Goal: Check status

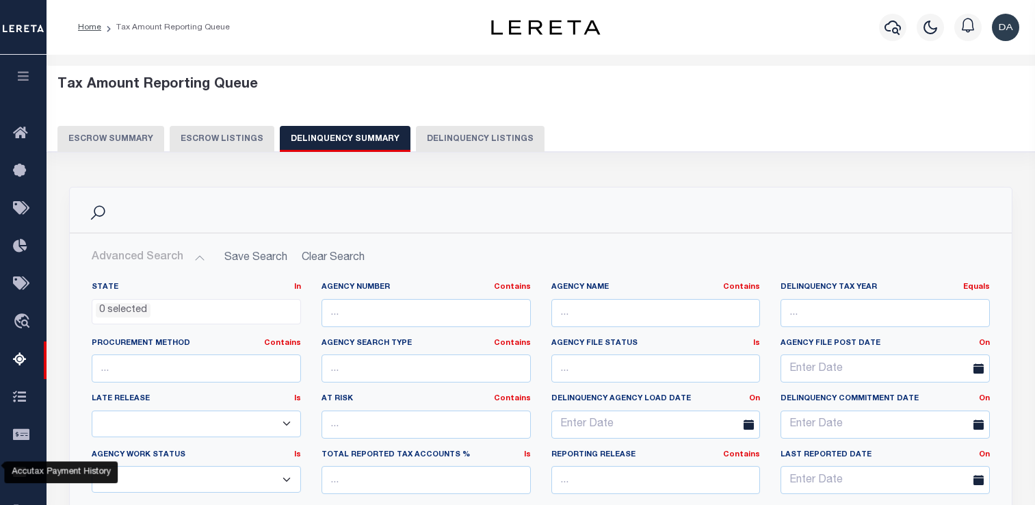
select select
select select "AnnualDelinquency"
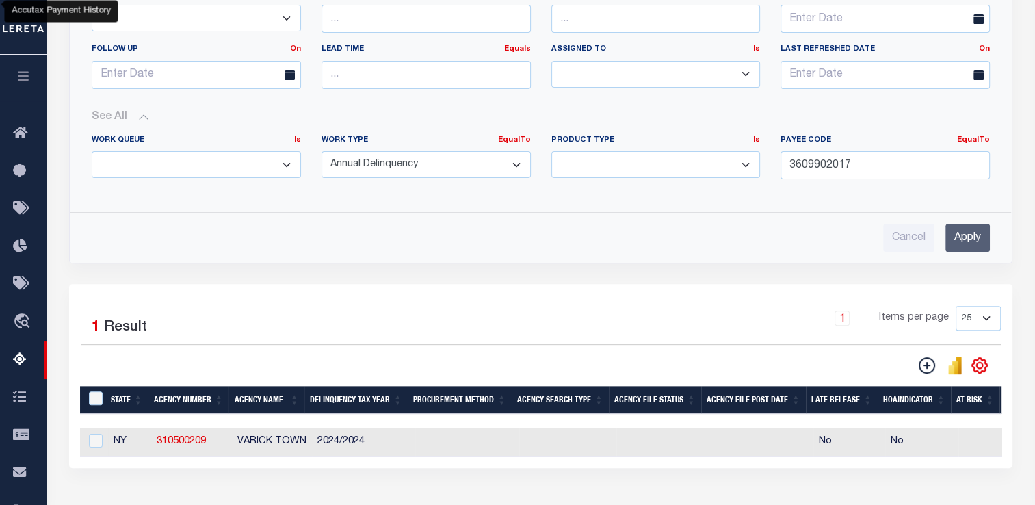
scroll to position [0, 1015]
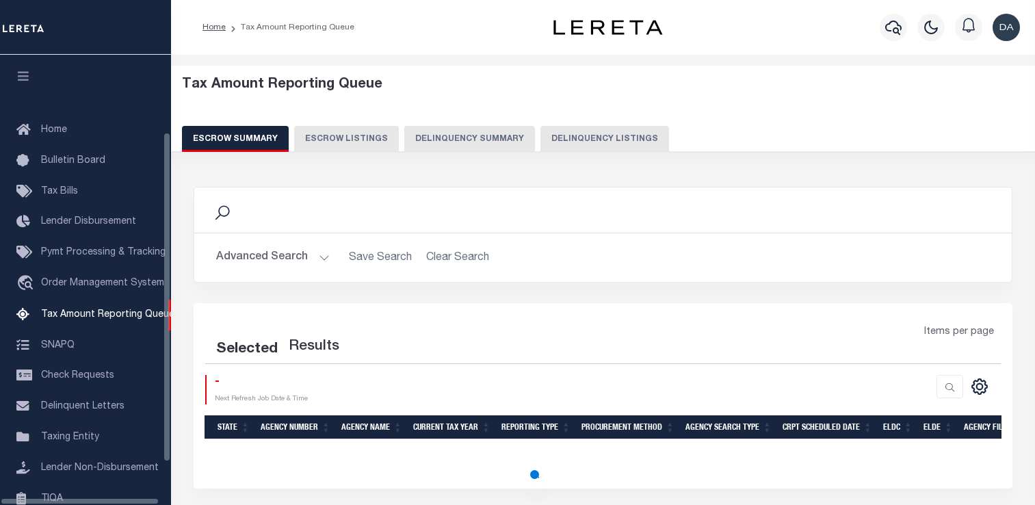
select select "100"
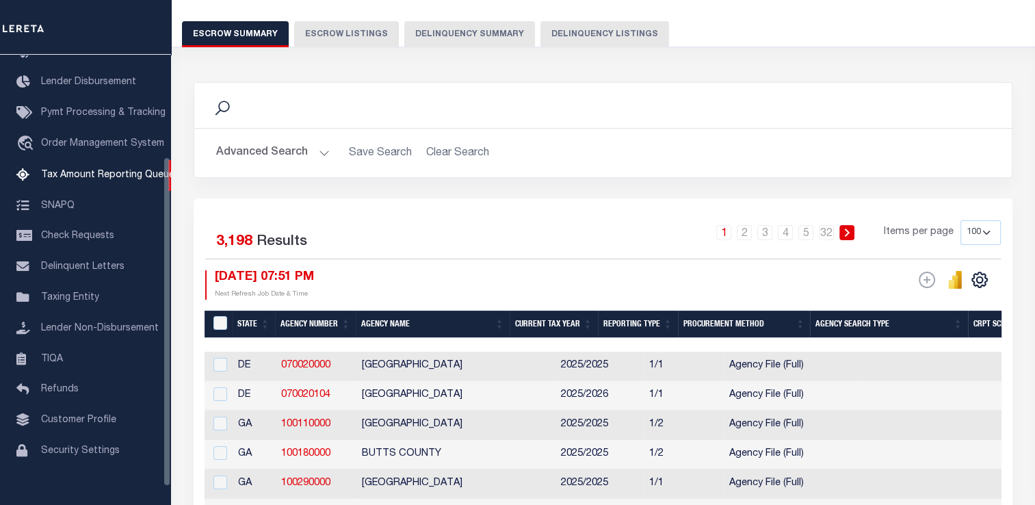
scroll to position [105, 0]
click at [473, 34] on button "Delinquency Summary" at bounding box center [469, 34] width 131 height 26
select select
select select "AnnualDelinquency"
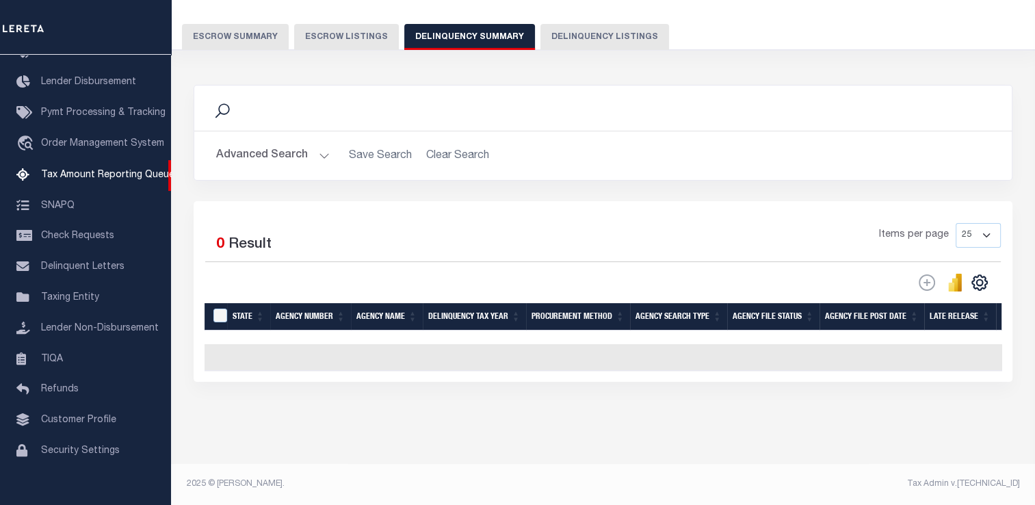
click at [290, 152] on button "Advanced Search" at bounding box center [273, 155] width 114 height 27
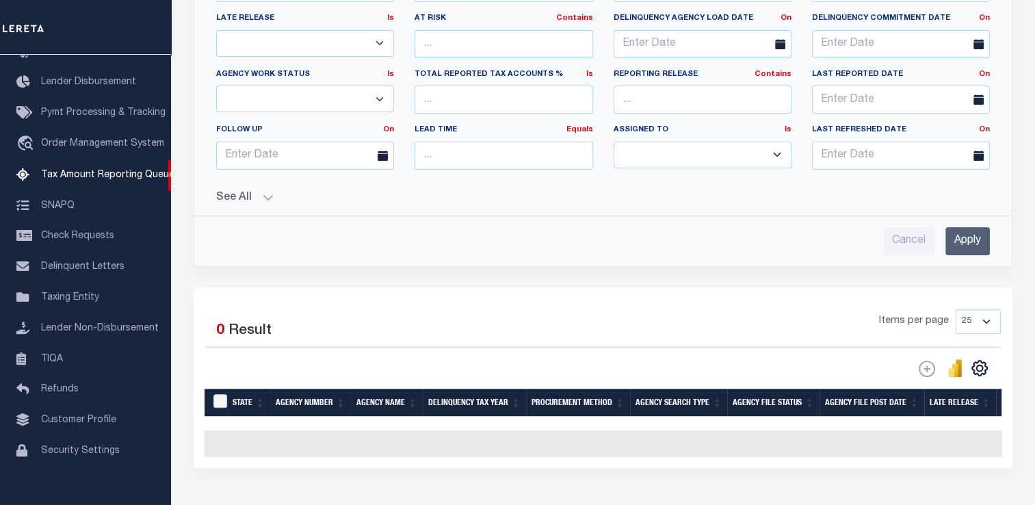
scroll to position [381, 0]
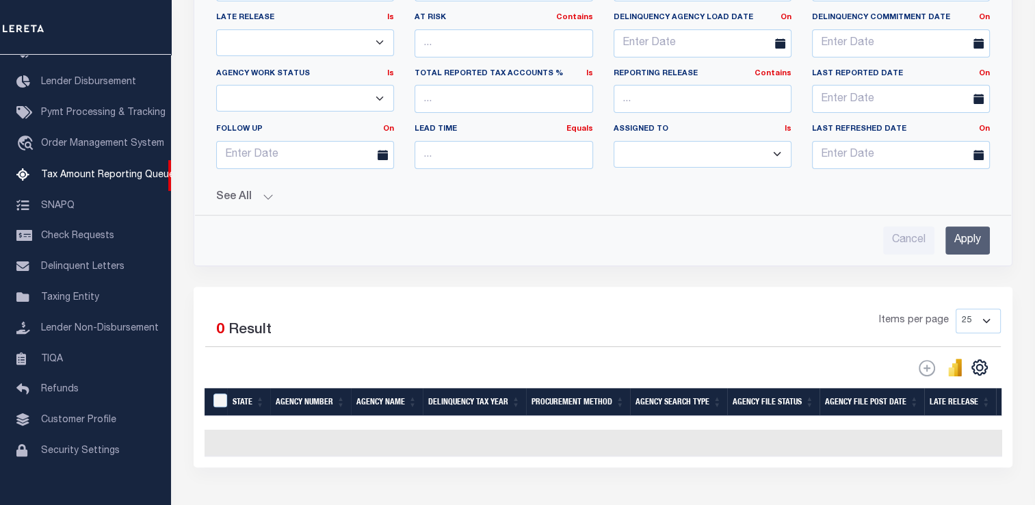
click at [262, 193] on button "See All" at bounding box center [603, 197] width 774 height 13
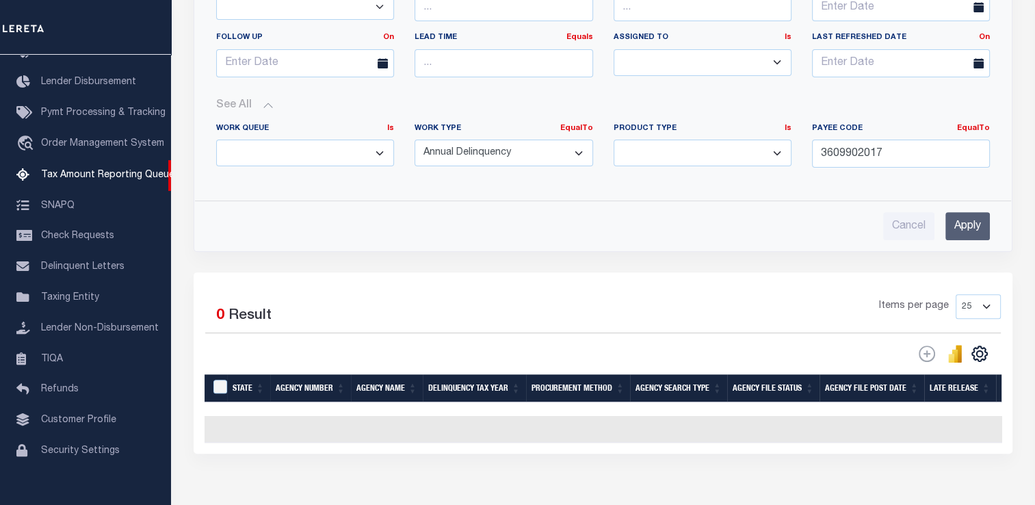
scroll to position [476, 0]
